Goal: Register for event/course

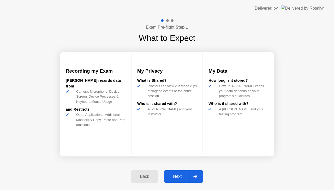
click at [174, 177] on div "Next" at bounding box center [177, 176] width 23 height 5
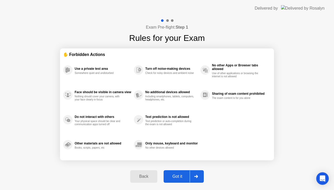
click at [174, 176] on div "Got it" at bounding box center [177, 176] width 25 height 5
select select "**********"
select select "*******"
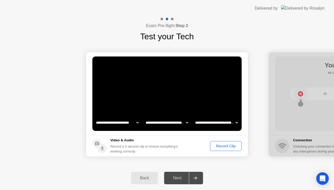
click at [219, 144] on div "Record Clip" at bounding box center [226, 146] width 28 height 4
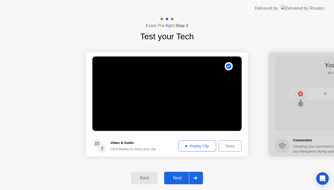
click at [190, 145] on div "Replay Clip" at bounding box center [197, 146] width 34 height 4
click at [178, 177] on div "Next" at bounding box center [177, 178] width 23 height 5
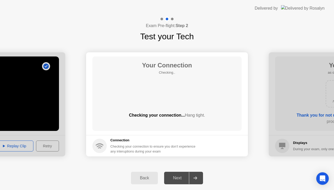
click at [178, 177] on div "Next" at bounding box center [177, 178] width 23 height 5
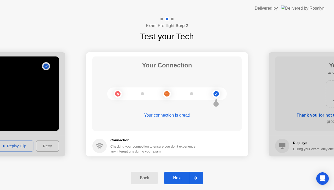
click at [178, 177] on div "Next" at bounding box center [177, 178] width 23 height 5
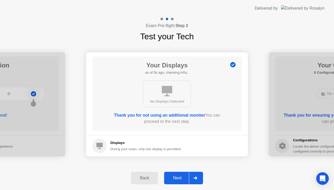
click at [178, 177] on div "Next" at bounding box center [177, 178] width 23 height 5
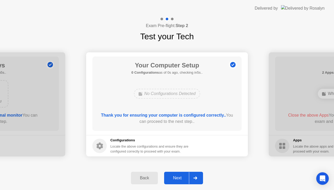
click at [178, 177] on div "Next" at bounding box center [177, 178] width 23 height 5
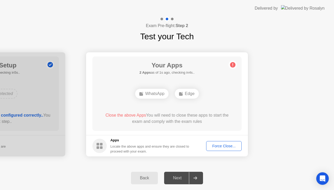
click at [221, 144] on div "Force Close..." at bounding box center [224, 146] width 32 height 4
click at [225, 145] on div "Force Close..." at bounding box center [224, 146] width 32 height 4
click at [229, 147] on div "Force Close..." at bounding box center [224, 146] width 32 height 4
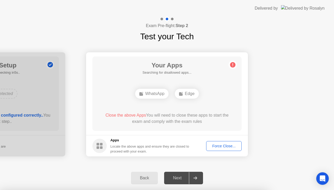
click at [220, 146] on div "Force Close..." at bounding box center [224, 146] width 32 height 4
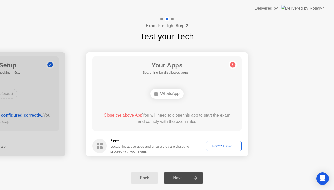
click at [220, 147] on div "Force Close..." at bounding box center [224, 146] width 32 height 4
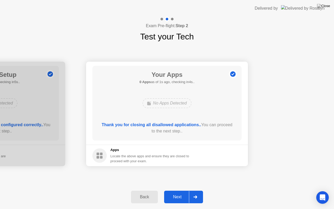
click at [177, 190] on div "Next" at bounding box center [177, 196] width 23 height 5
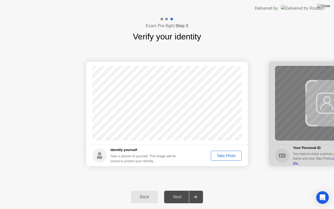
click at [233, 156] on div "Take Photo" at bounding box center [225, 155] width 27 height 4
click at [178, 190] on div "Next" at bounding box center [177, 196] width 23 height 5
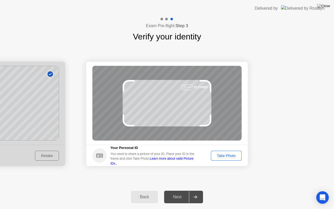
click at [219, 154] on div "Take Photo" at bounding box center [225, 155] width 27 height 4
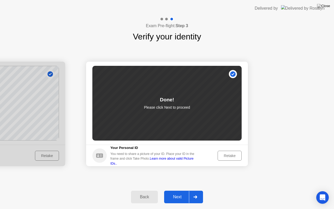
click at [175, 190] on button "Next" at bounding box center [183, 196] width 39 height 13
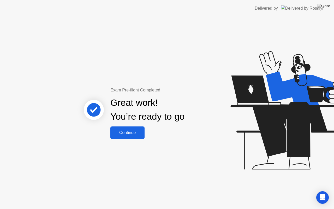
click at [133, 132] on div "Continue" at bounding box center [127, 132] width 31 height 5
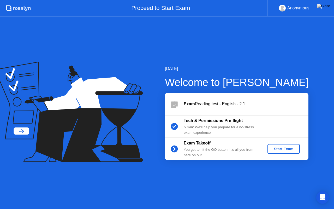
click at [279, 151] on div "Start Exam" at bounding box center [283, 149] width 28 height 4
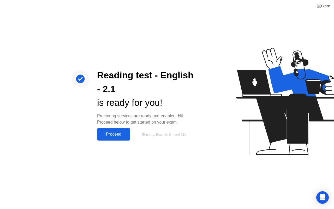
click at [122, 136] on div "Proceed" at bounding box center [114, 134] width 30 height 5
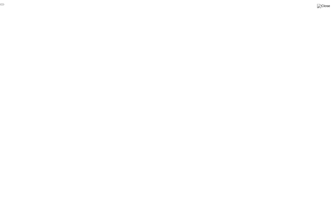
click div "End Proctoring Session"
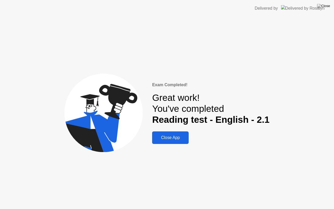
click at [171, 139] on div "Close App" at bounding box center [170, 137] width 33 height 5
